Goal: Information Seeking & Learning: Learn about a topic

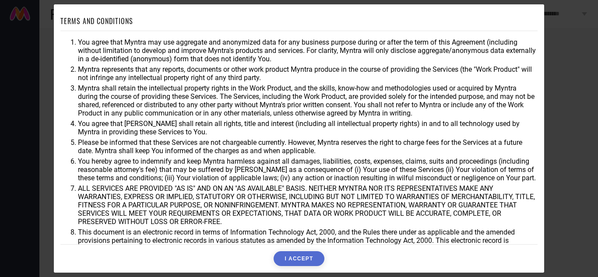
click at [307, 258] on button "I ACCEPT" at bounding box center [299, 258] width 50 height 15
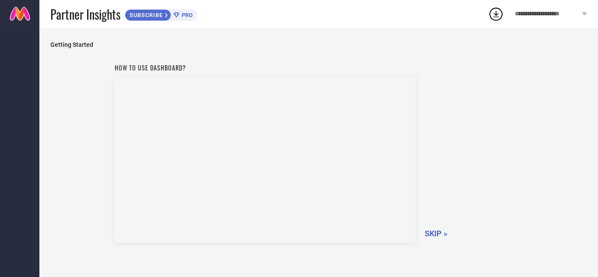
click at [434, 235] on span "SKIP »" at bounding box center [436, 233] width 23 height 9
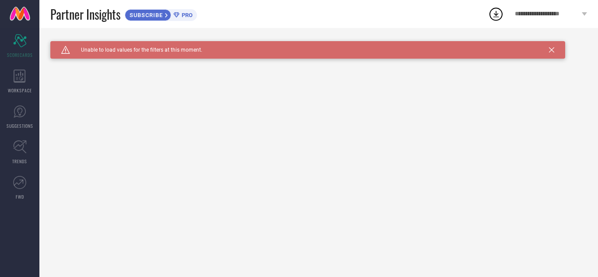
click at [553, 49] on icon at bounding box center [551, 49] width 5 height 5
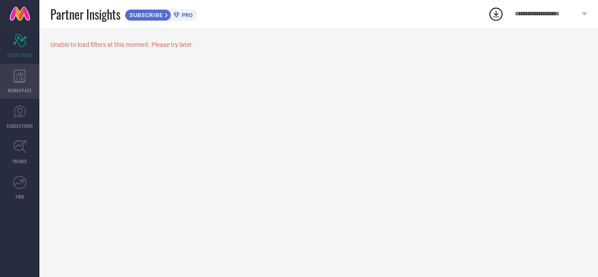
click at [23, 92] on span "WORKSPACE" at bounding box center [20, 90] width 24 height 7
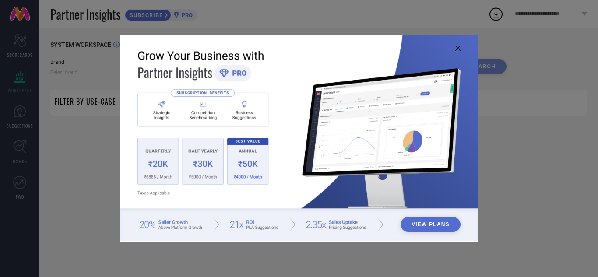
type input "1 STOP FASHION"
type input "All"
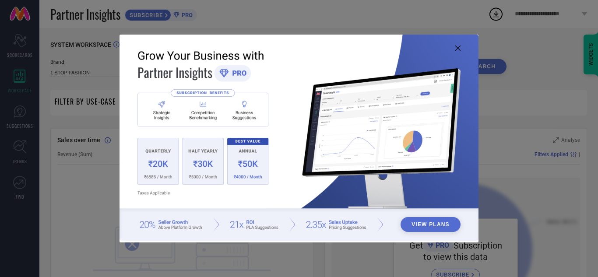
click at [460, 48] on icon at bounding box center [457, 48] width 5 height 5
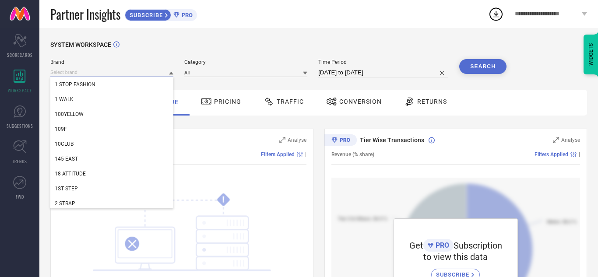
click at [95, 77] on input at bounding box center [111, 72] width 123 height 9
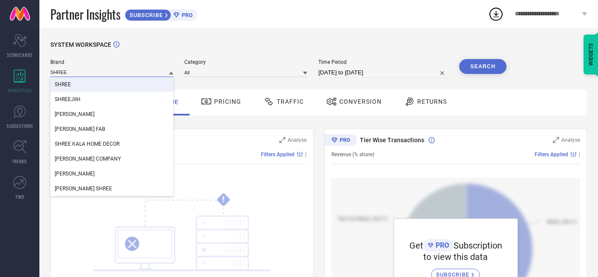
type input "SHREE"
click at [78, 83] on div "SHREE" at bounding box center [111, 84] width 123 height 15
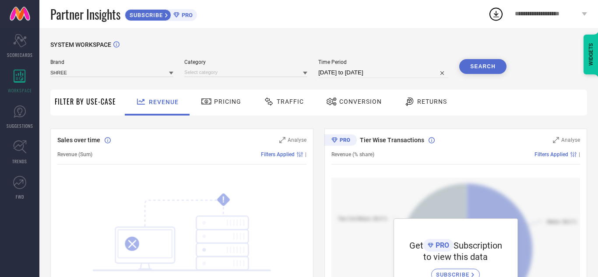
click at [483, 67] on button "Search" at bounding box center [482, 66] width 47 height 15
click at [477, 63] on div "Search" at bounding box center [482, 66] width 47 height 15
click at [23, 125] on span "SUGGESTIONS" at bounding box center [20, 126] width 27 height 7
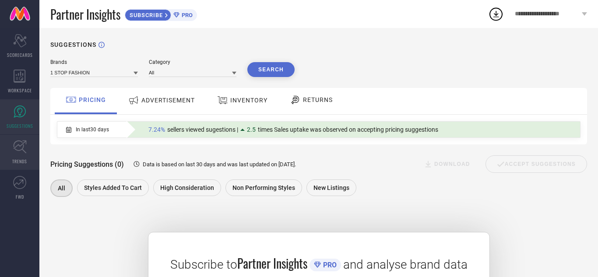
click at [27, 152] on link "TRENDS" at bounding box center [19, 152] width 39 height 35
